Goal: Complete application form

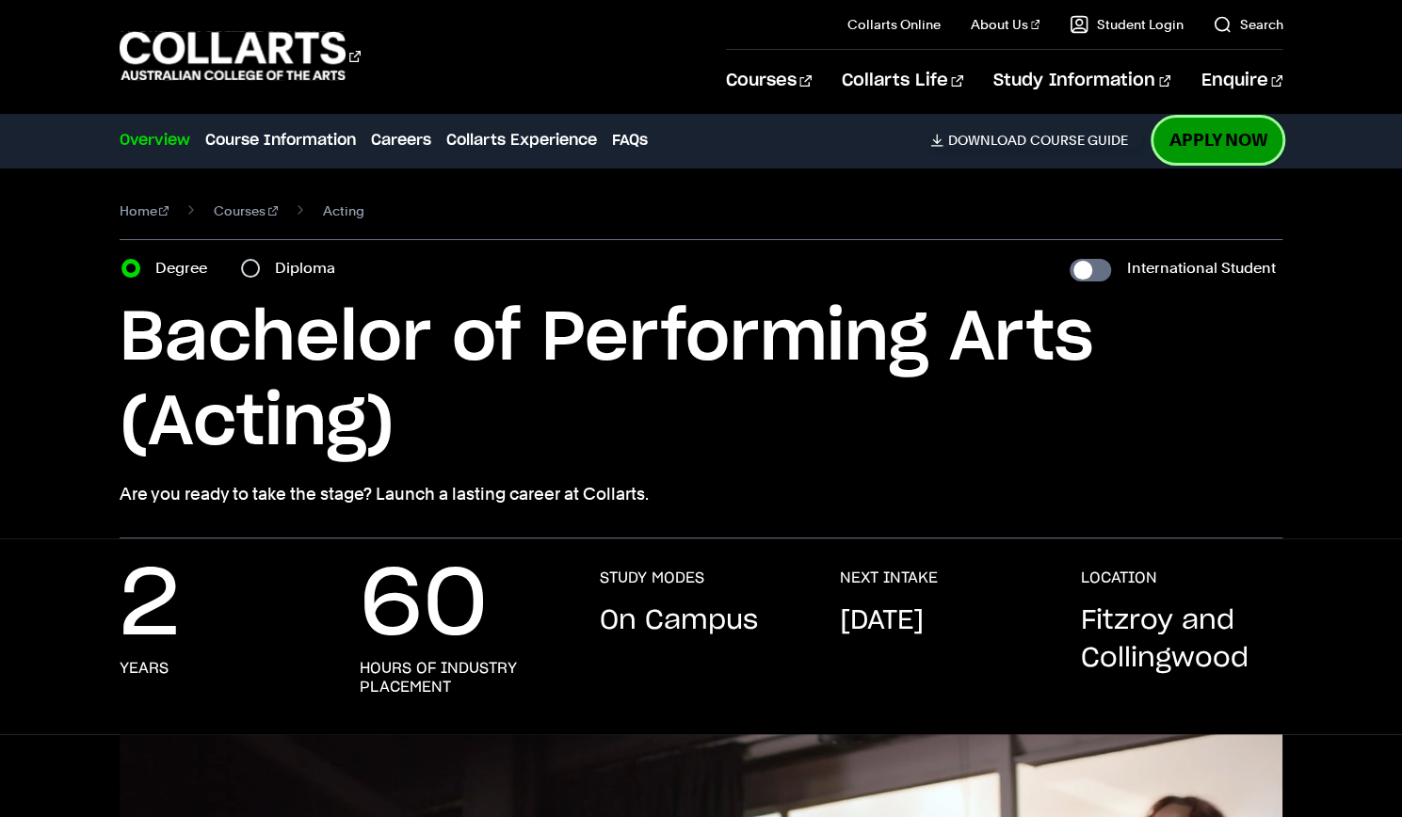
click at [1240, 135] on link "Apply Now" at bounding box center [1218, 140] width 129 height 44
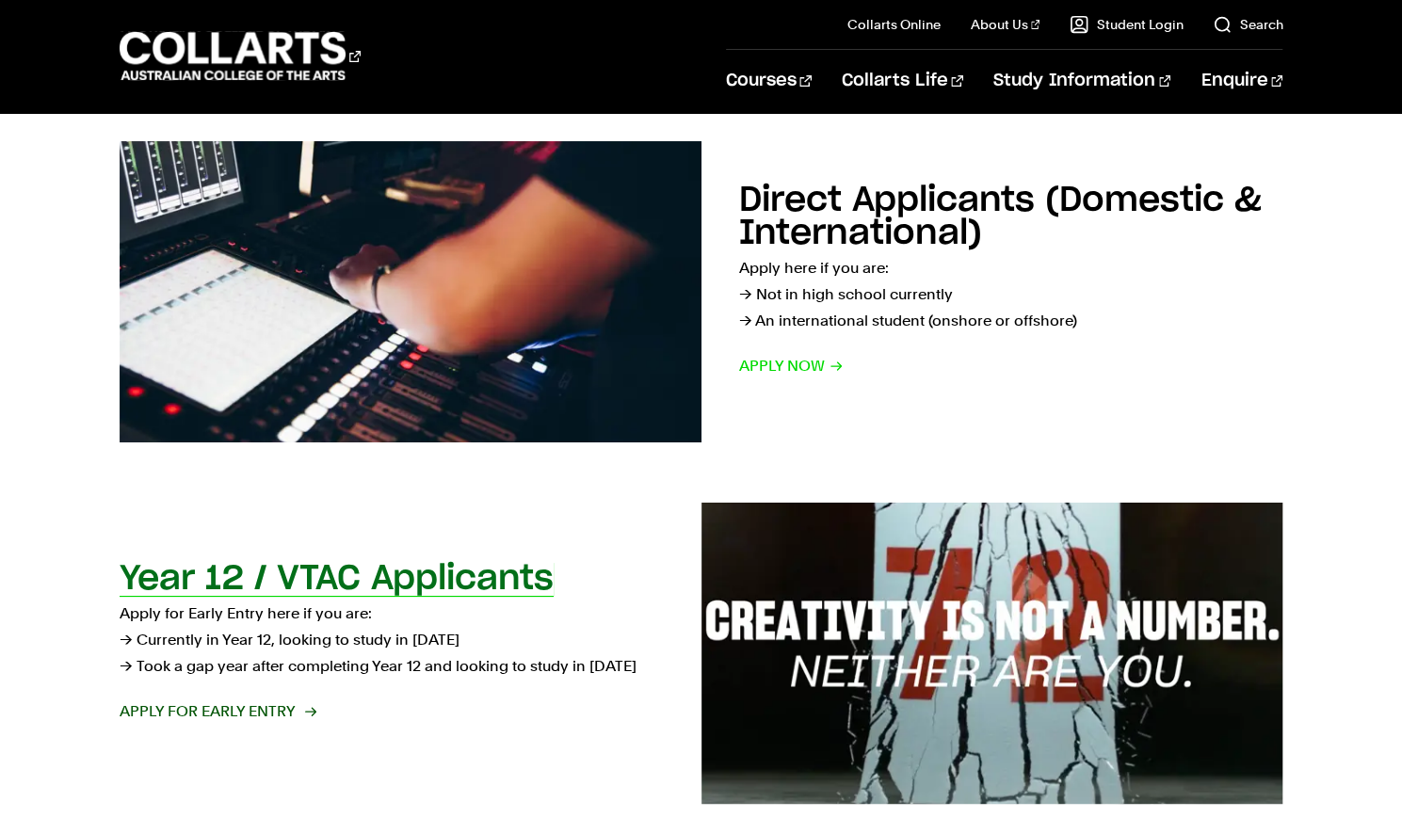
scroll to position [308, 0]
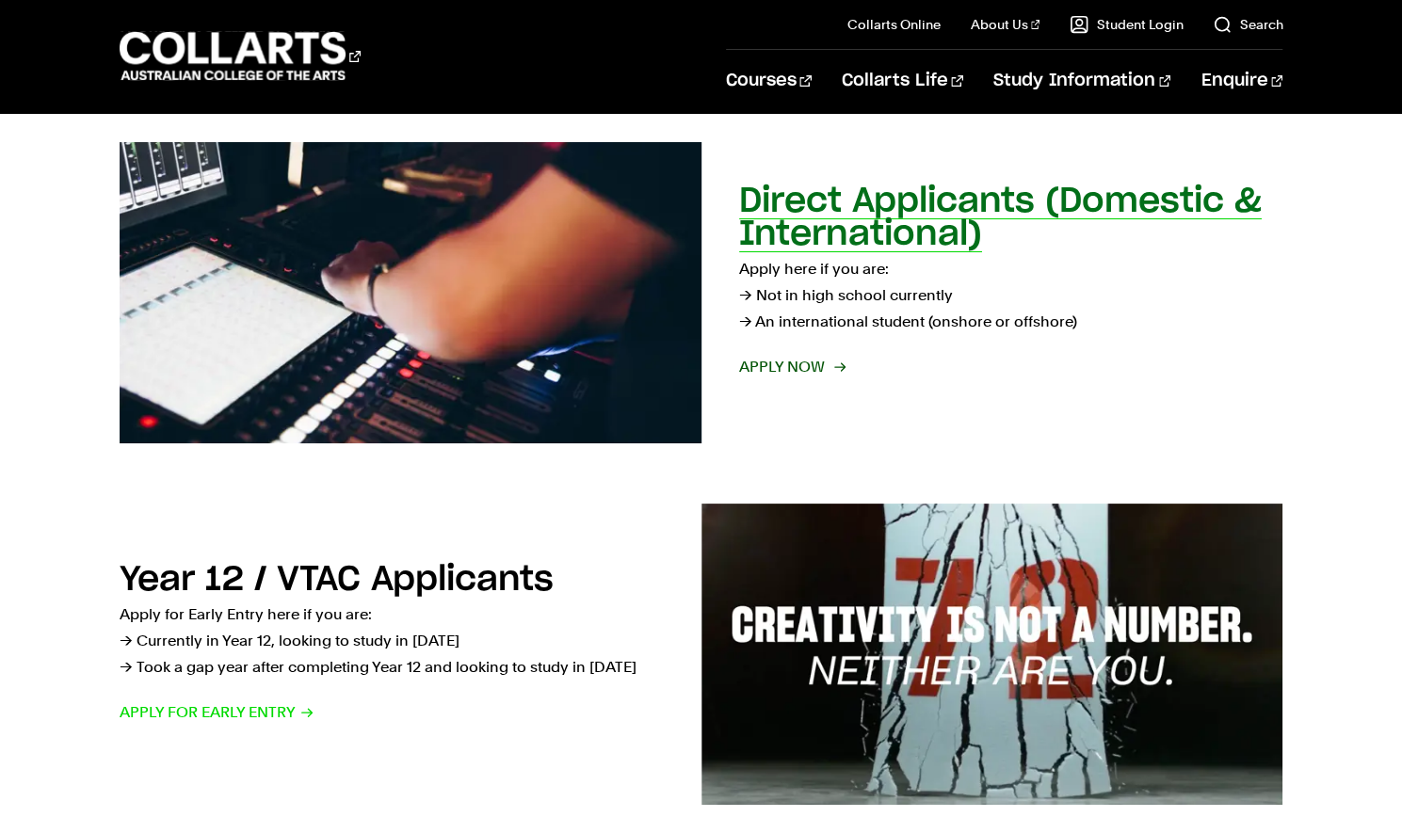
click at [878, 221] on h2 "Direct Applicants (Domestic & International)" at bounding box center [1000, 218] width 523 height 67
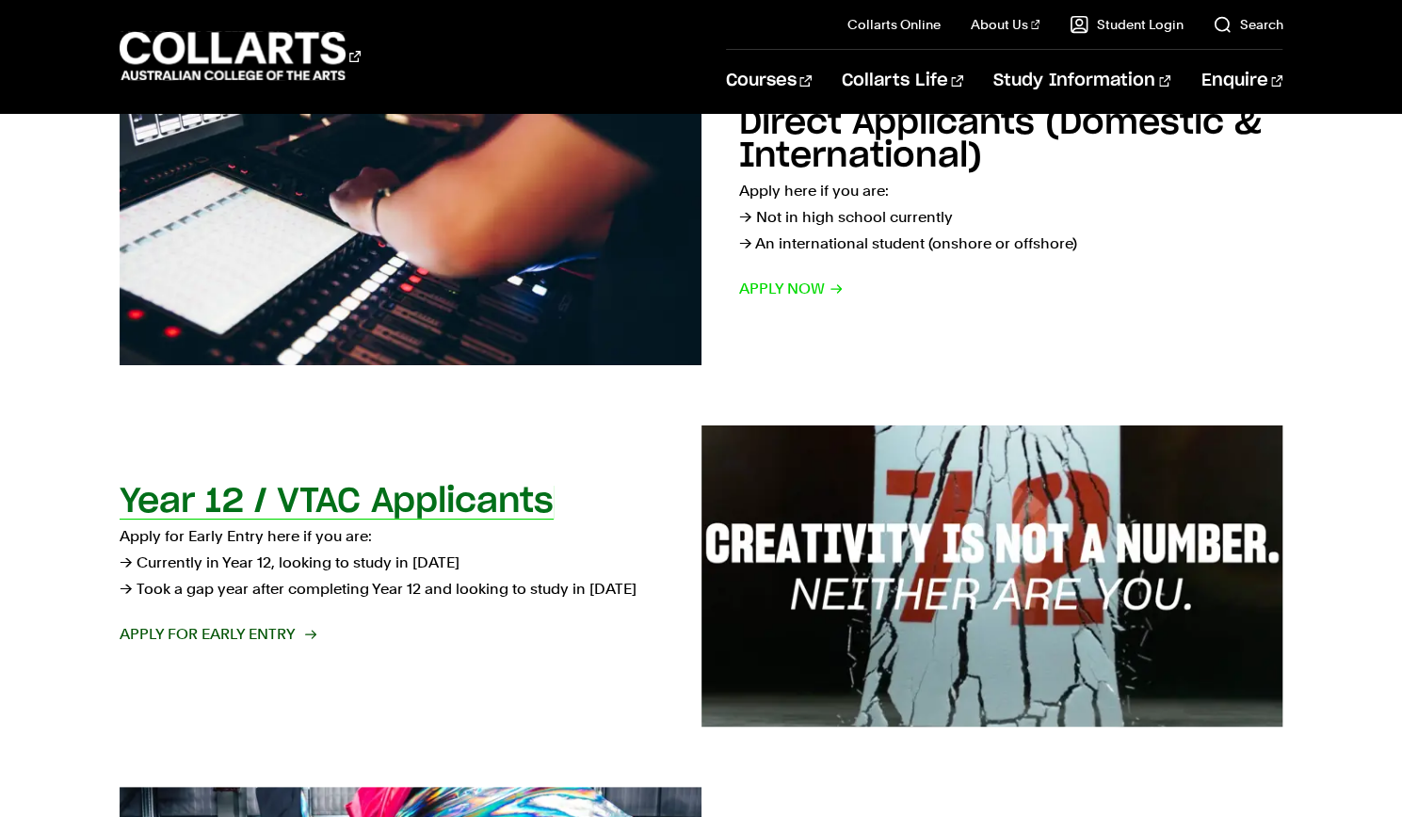
scroll to position [398, 0]
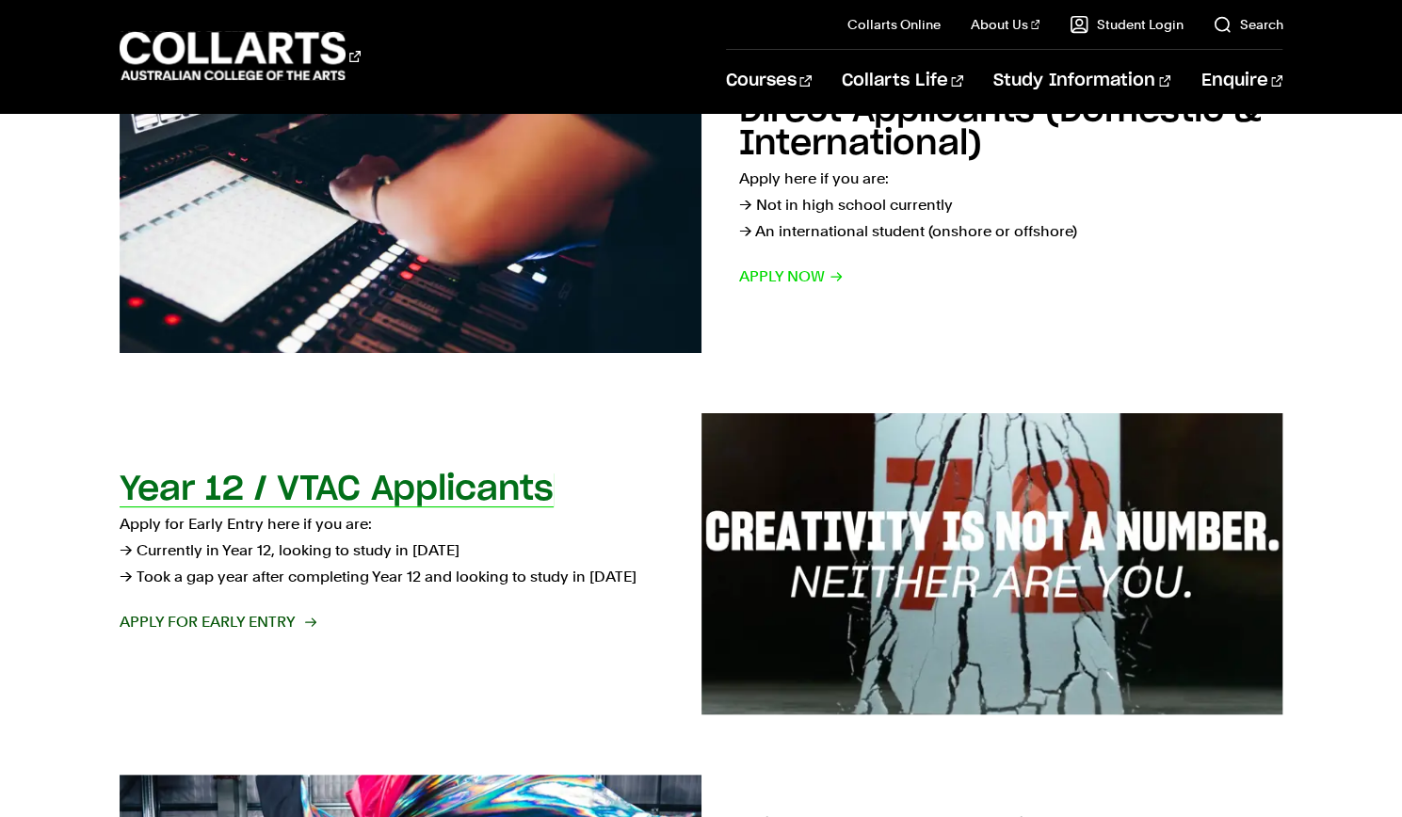
click at [340, 499] on h2 "Year 12 / VTAC Applicants" at bounding box center [337, 490] width 434 height 34
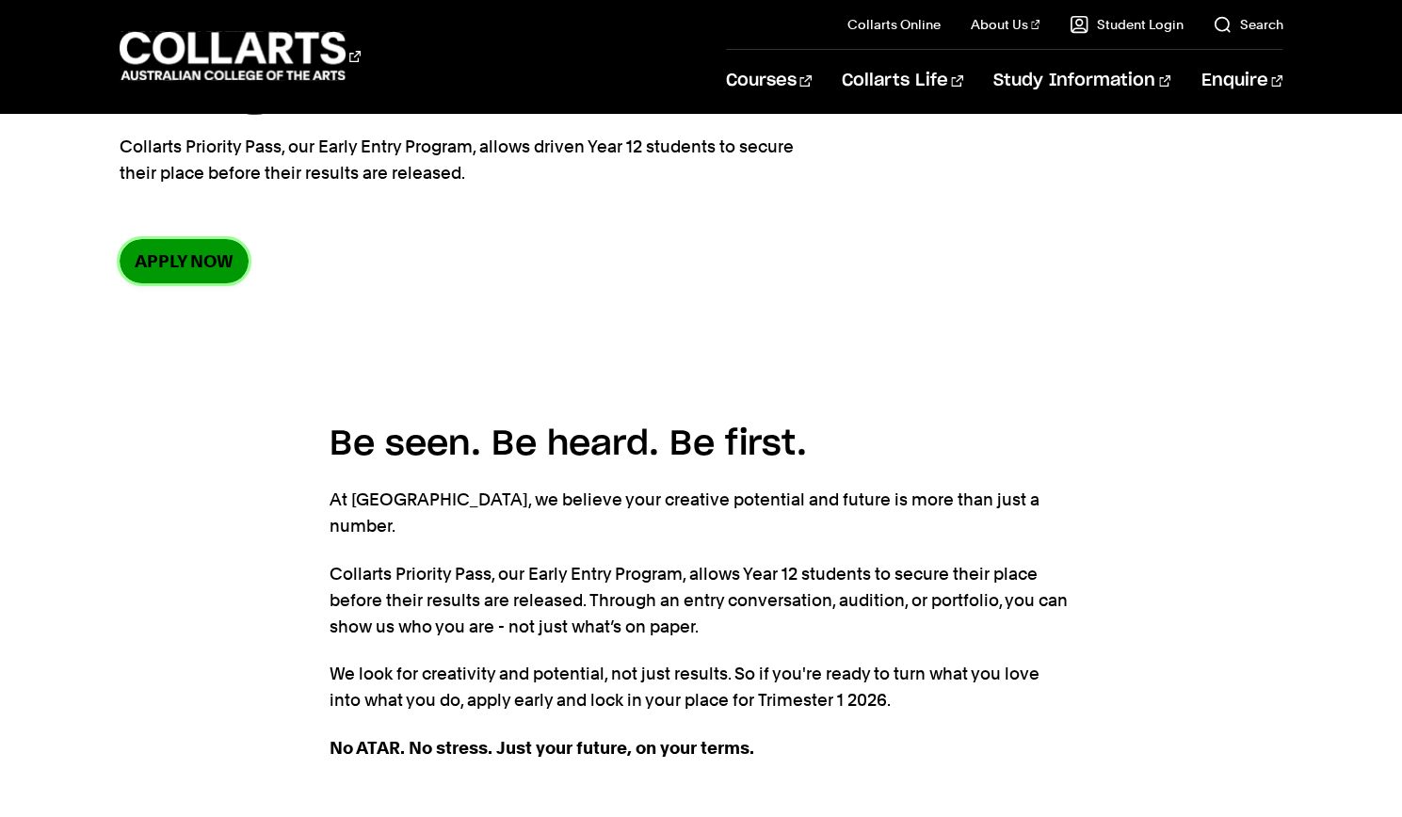
click at [190, 252] on link "Apply now" at bounding box center [184, 261] width 129 height 44
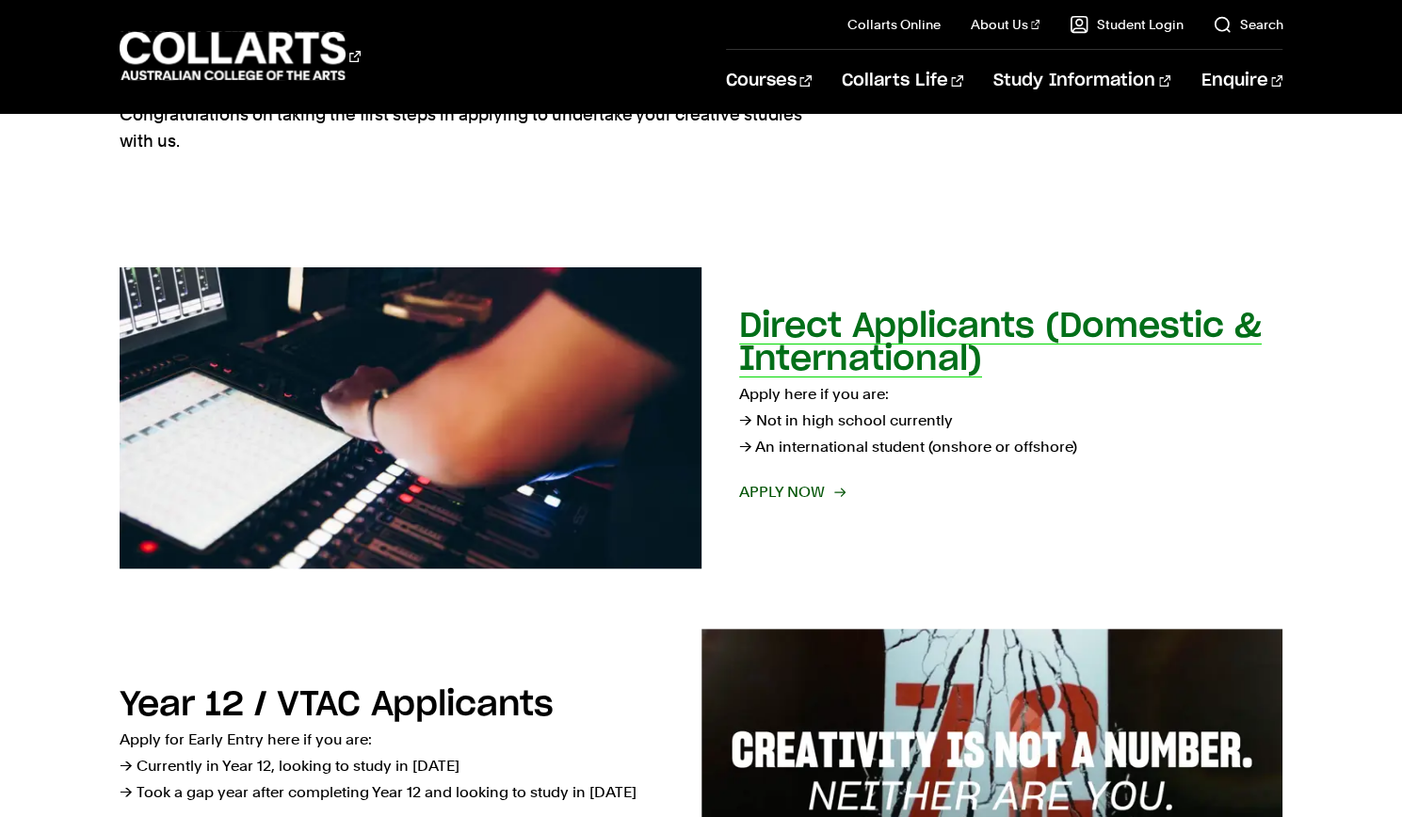
click at [795, 498] on span "Apply now" at bounding box center [791, 492] width 105 height 26
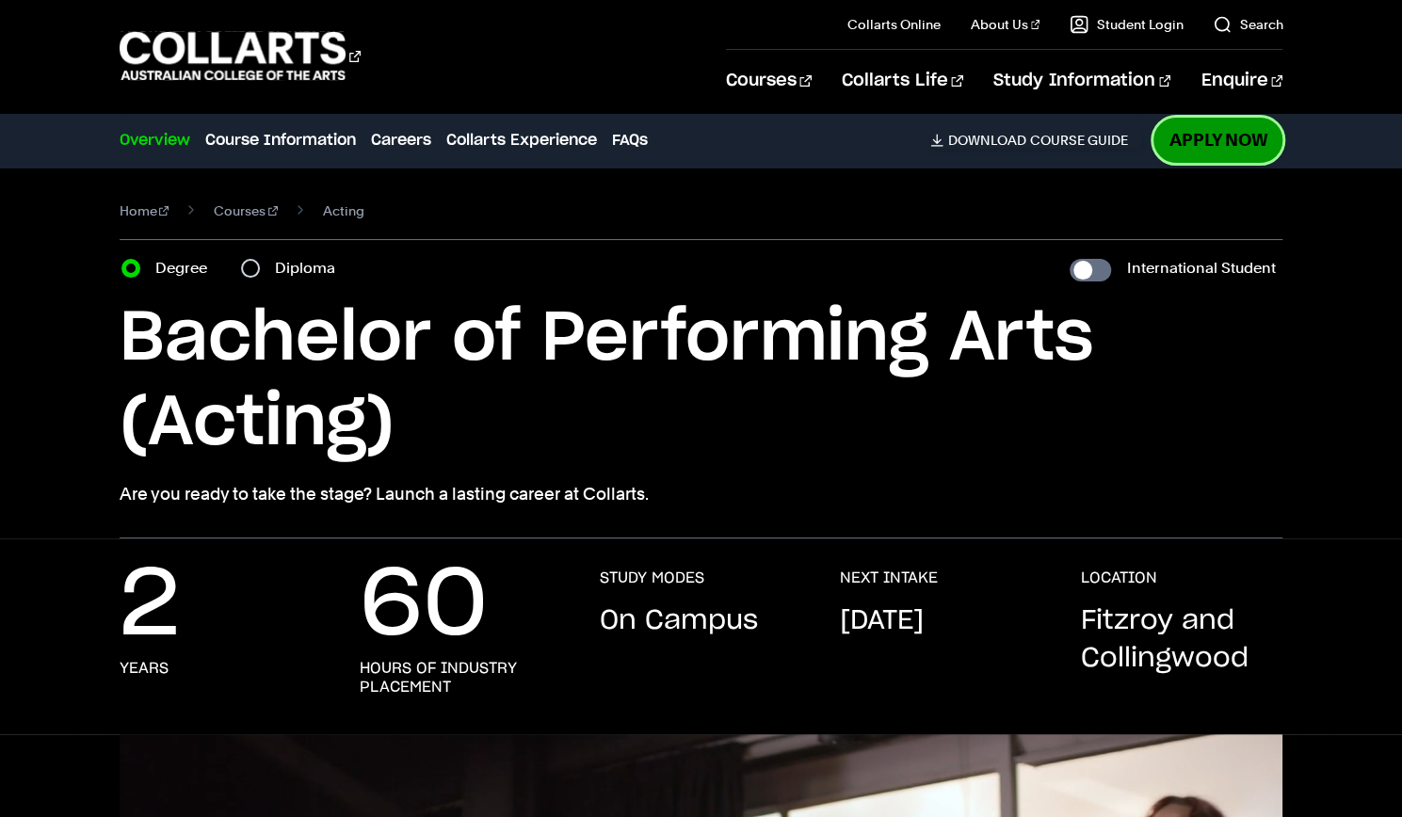
click at [1211, 150] on link "Apply Now" at bounding box center [1218, 140] width 129 height 44
